Goal: Task Accomplishment & Management: Use online tool/utility

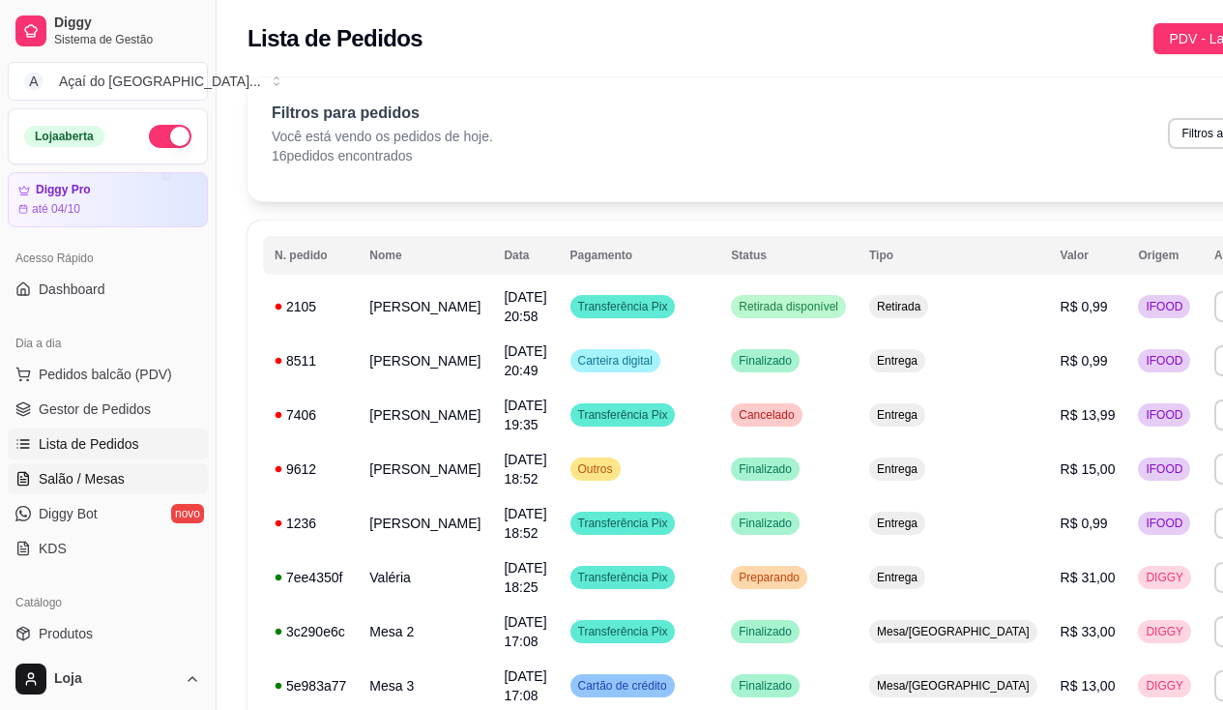
click at [66, 483] on span "Salão / Mesas" at bounding box center [82, 478] width 86 height 19
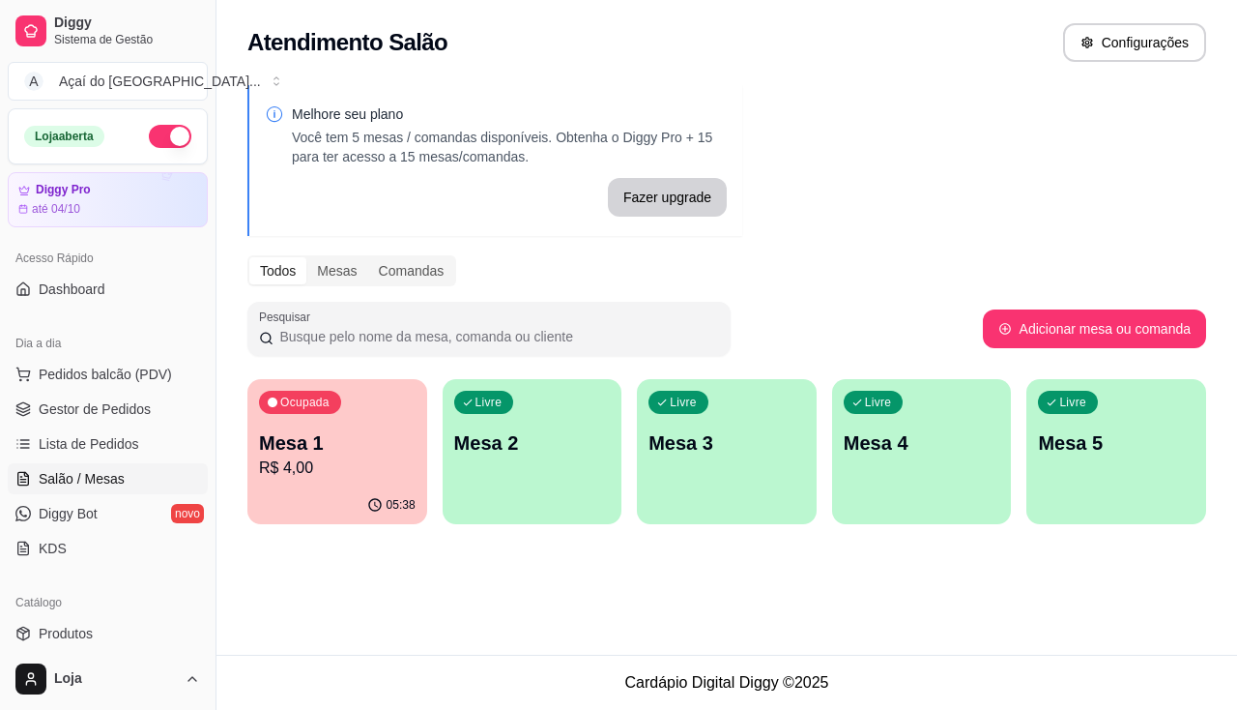
click at [340, 485] on button "Ocupada Mesa 1 R$ 4,00 05:38" at bounding box center [337, 451] width 180 height 145
click at [446, 525] on div "Melhore seu plano Você tem 5 mesas / comandas disponíveis. Obtenha o Diggy Pro …" at bounding box center [727, 310] width 1021 height 474
click at [476, 478] on div "Livre Mesa 2" at bounding box center [533, 440] width 180 height 122
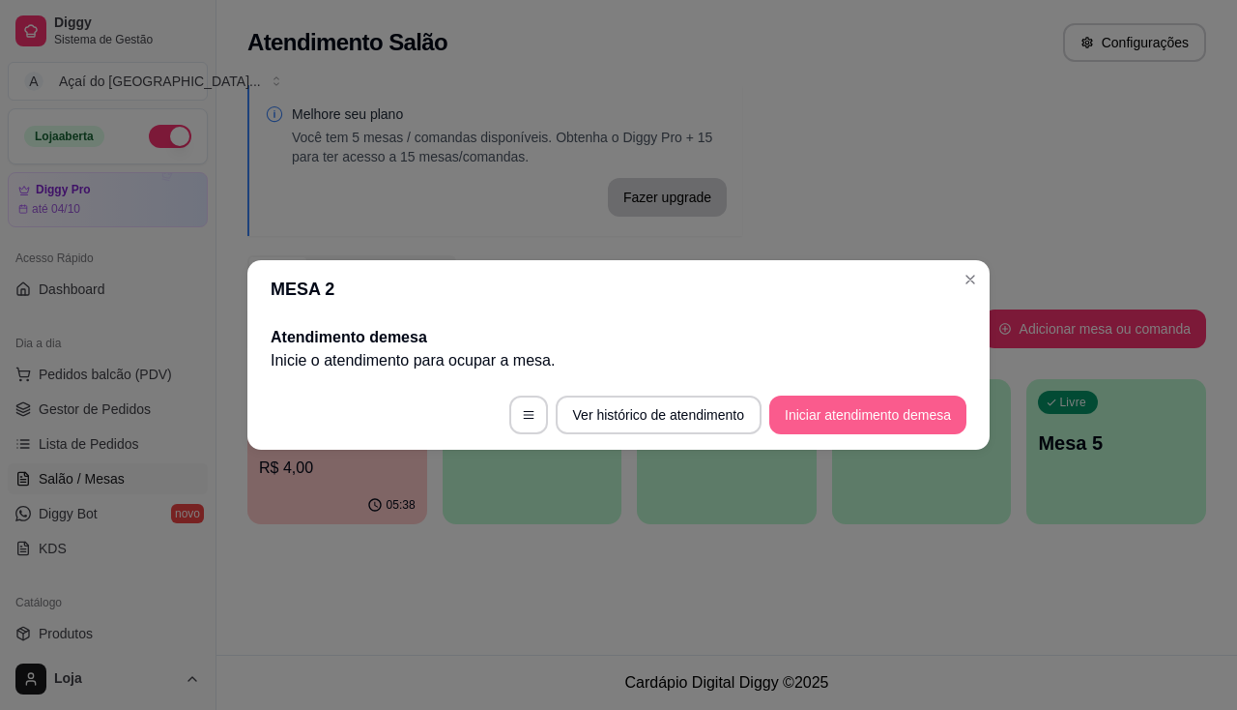
click at [797, 414] on button "Iniciar atendimento de mesa" at bounding box center [867, 414] width 197 height 39
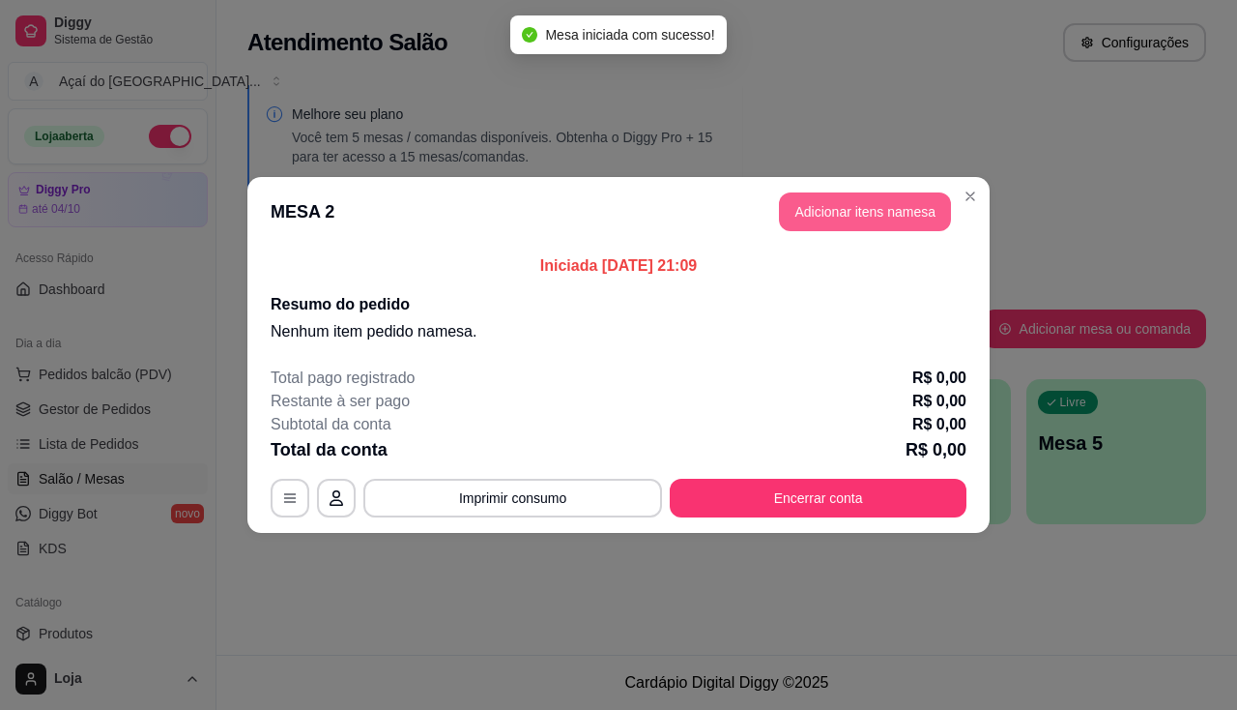
click at [821, 219] on button "Adicionar itens na mesa" at bounding box center [865, 211] width 172 height 39
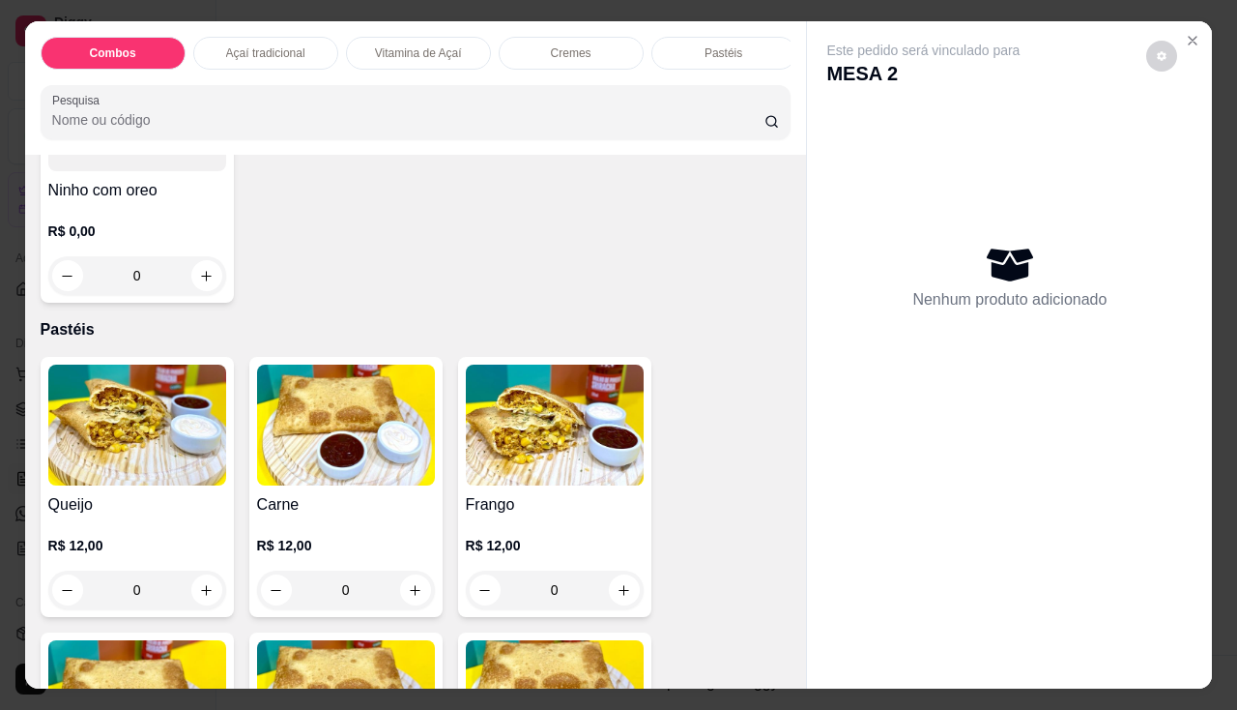
scroll to position [2127, 0]
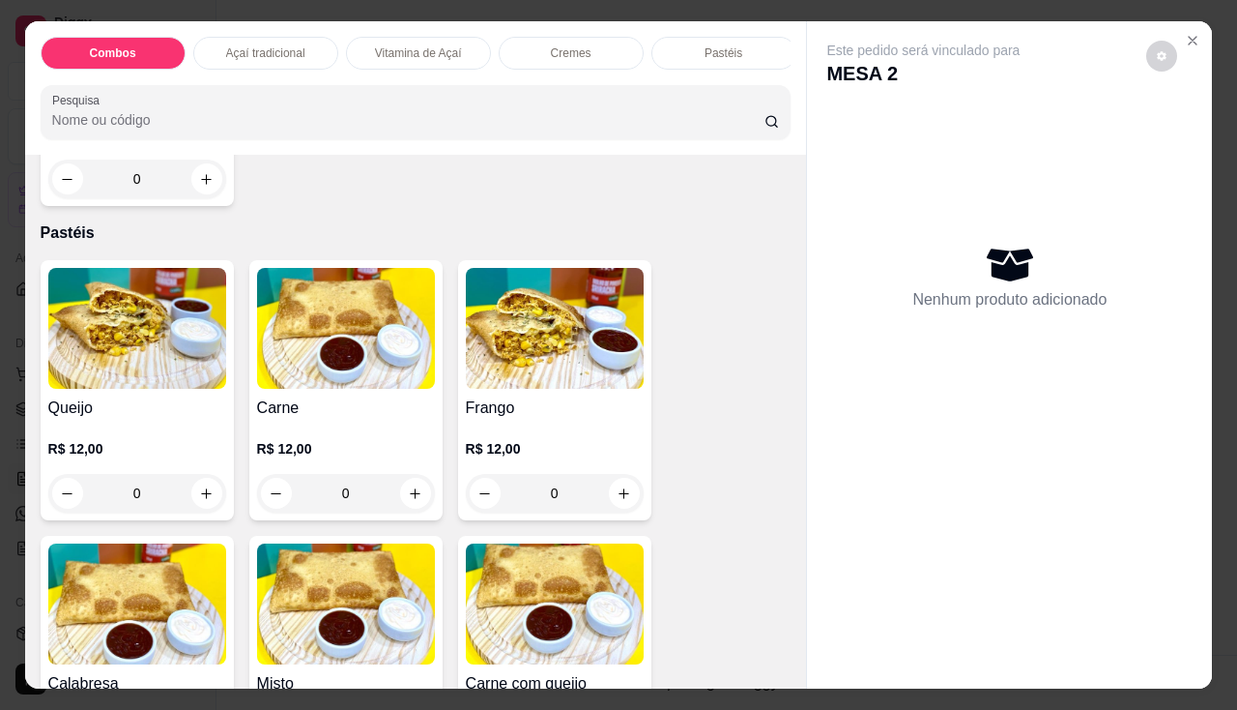
click at [480, 420] on h4 "Frango" at bounding box center [555, 407] width 178 height 23
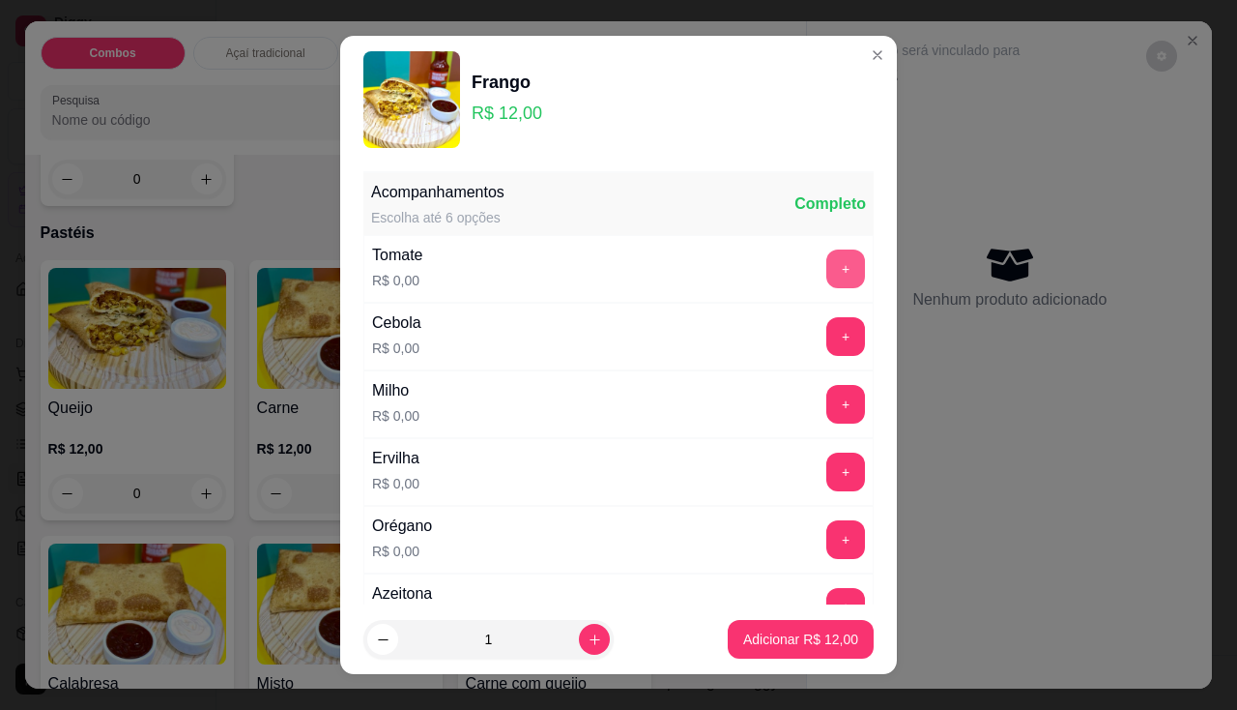
click at [826, 268] on button "+" at bounding box center [845, 268] width 39 height 39
click at [826, 330] on button "+" at bounding box center [845, 336] width 39 height 39
click at [826, 414] on button "+" at bounding box center [845, 404] width 39 height 39
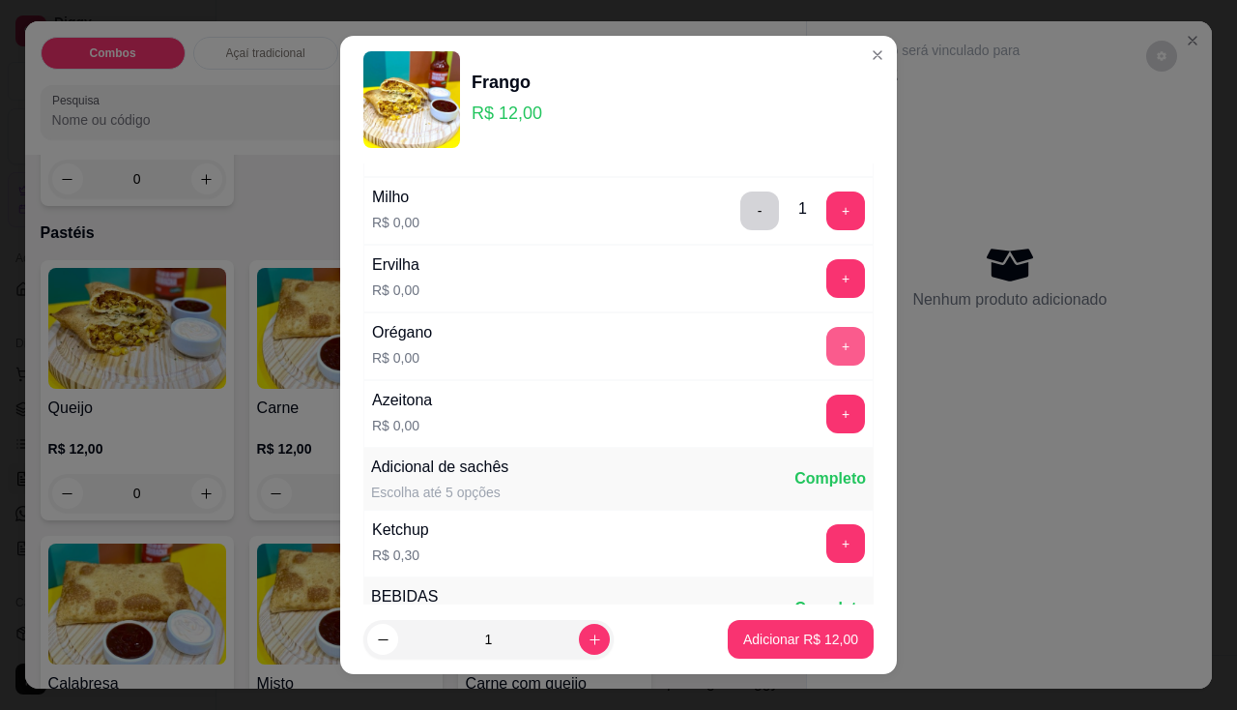
click at [826, 329] on button "+" at bounding box center [845, 346] width 39 height 39
click at [785, 627] on button "Adicionar R$ 12,00" at bounding box center [801, 640] width 142 height 38
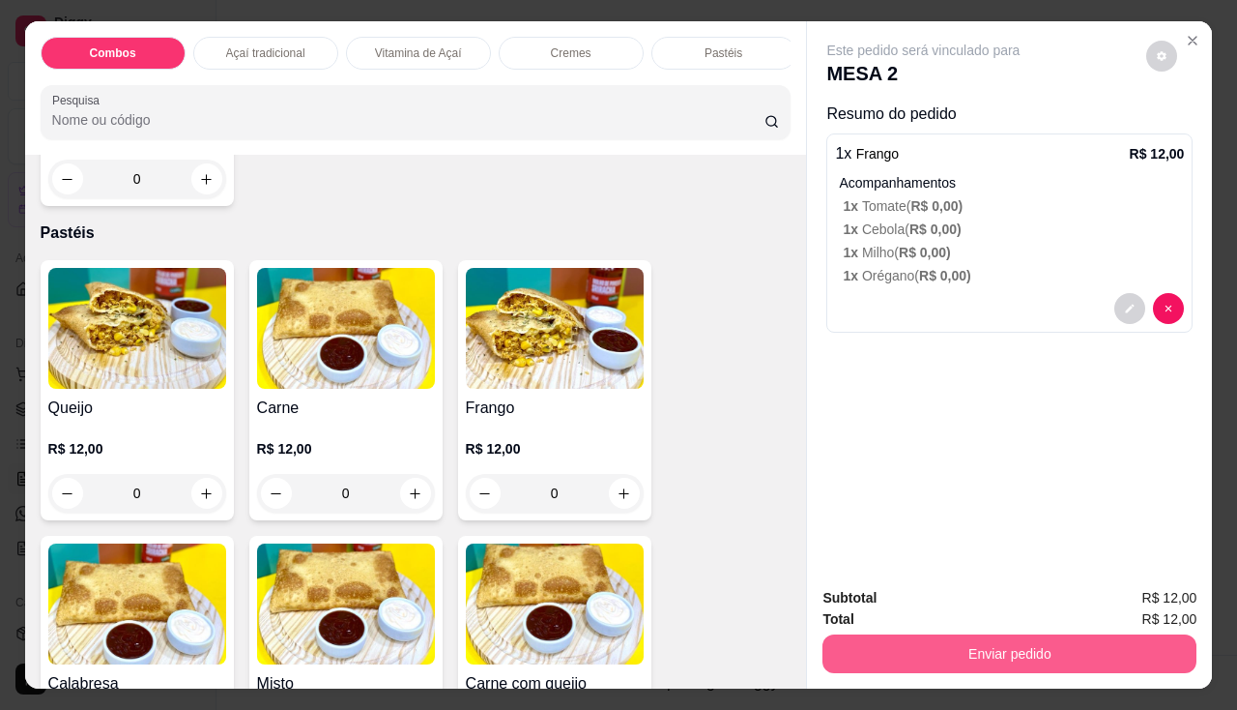
click at [854, 634] on button "Enviar pedido" at bounding box center [1010, 653] width 374 height 39
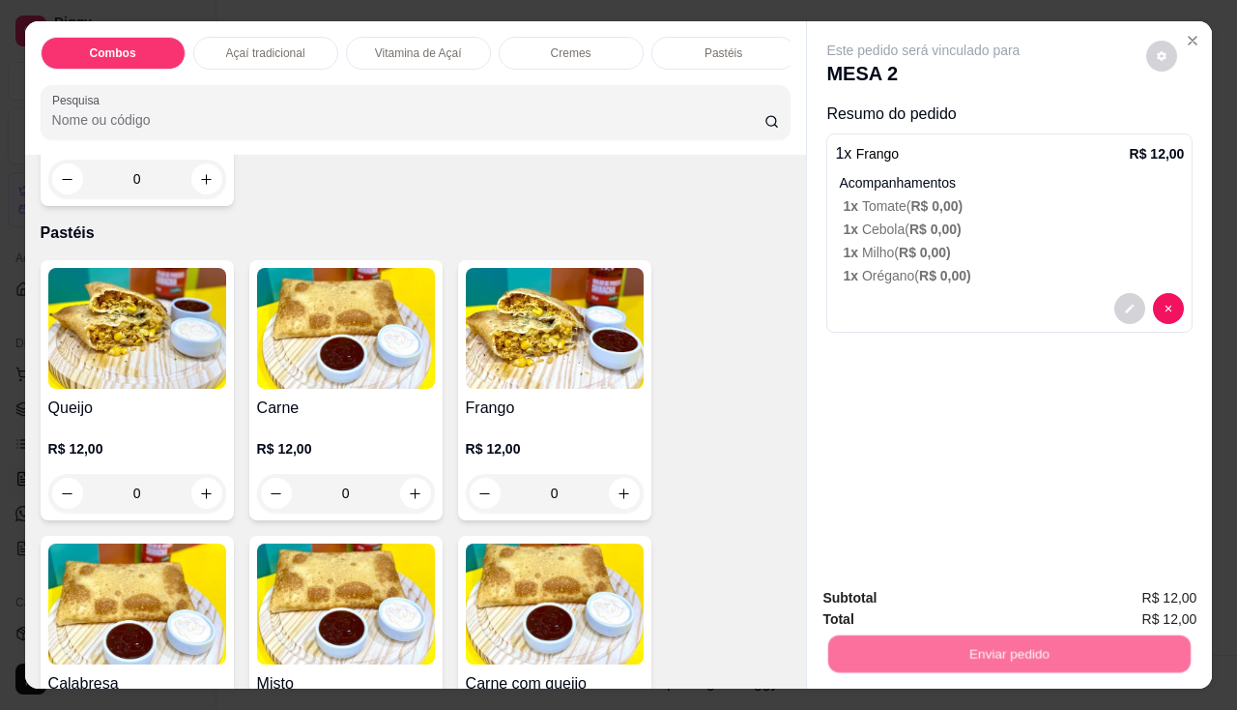
click at [867, 587] on button "Não registrar e enviar pedido" at bounding box center [946, 599] width 195 height 36
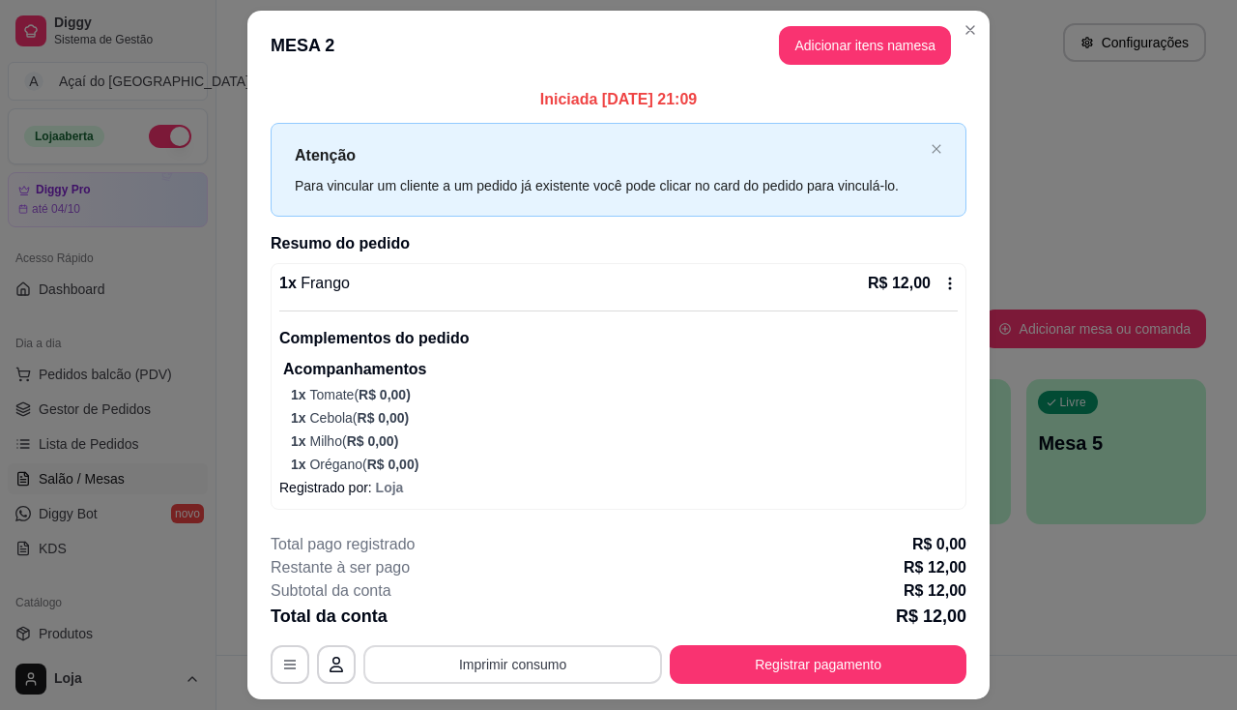
click at [540, 667] on button "Imprimir consumo" at bounding box center [512, 664] width 299 height 39
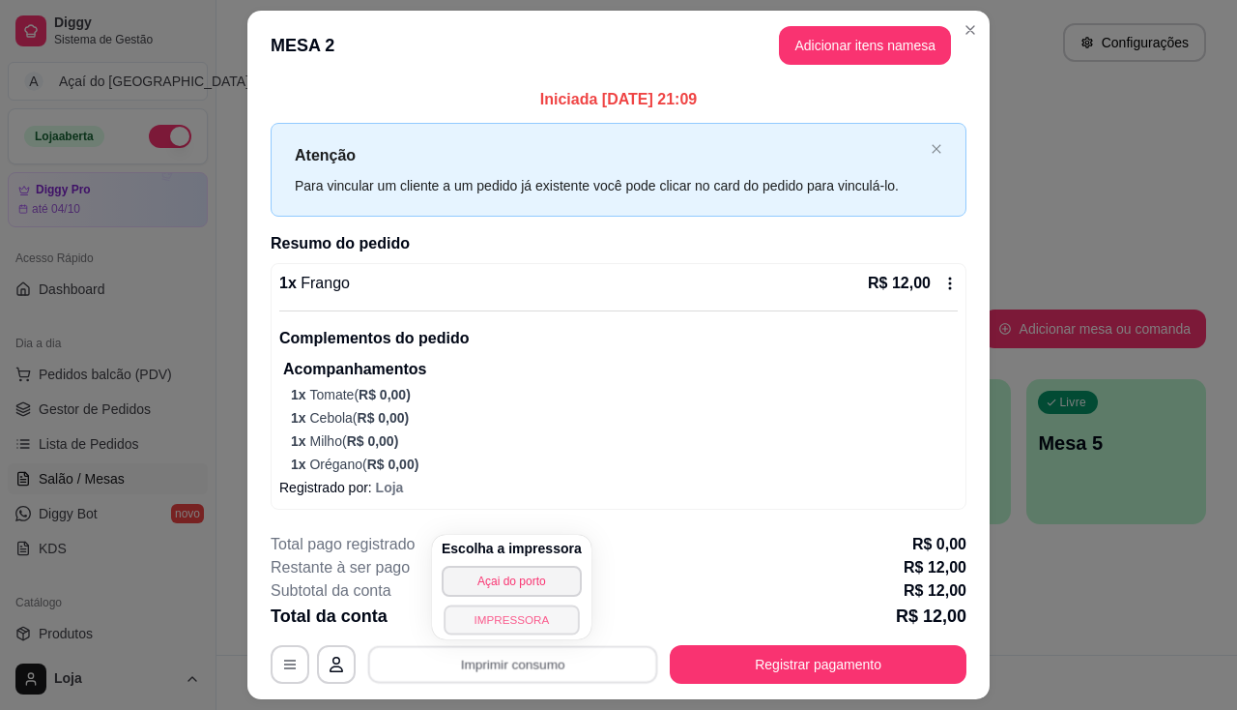
click at [531, 614] on button "IMPRESSORA" at bounding box center [511, 619] width 135 height 30
